Goal: Task Accomplishment & Management: Manage account settings

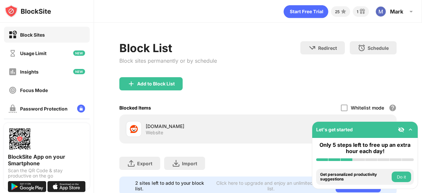
scroll to position [25, 0]
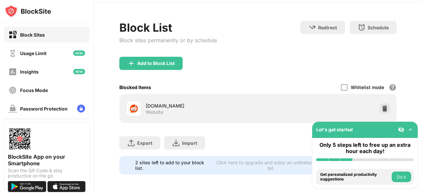
drag, startPoint x: 421, startPoint y: 105, endPoint x: 421, endPoint y: 163, distance: 57.3
click at [421, 163] on div "25 1 [PERSON_NAME] [PERSON_NAME] View Account Insights Premium Rewards Settings…" at bounding box center [258, 96] width 328 height 193
click at [382, 105] on img at bounding box center [384, 108] width 7 height 7
